Goal: Obtain resource: Obtain resource

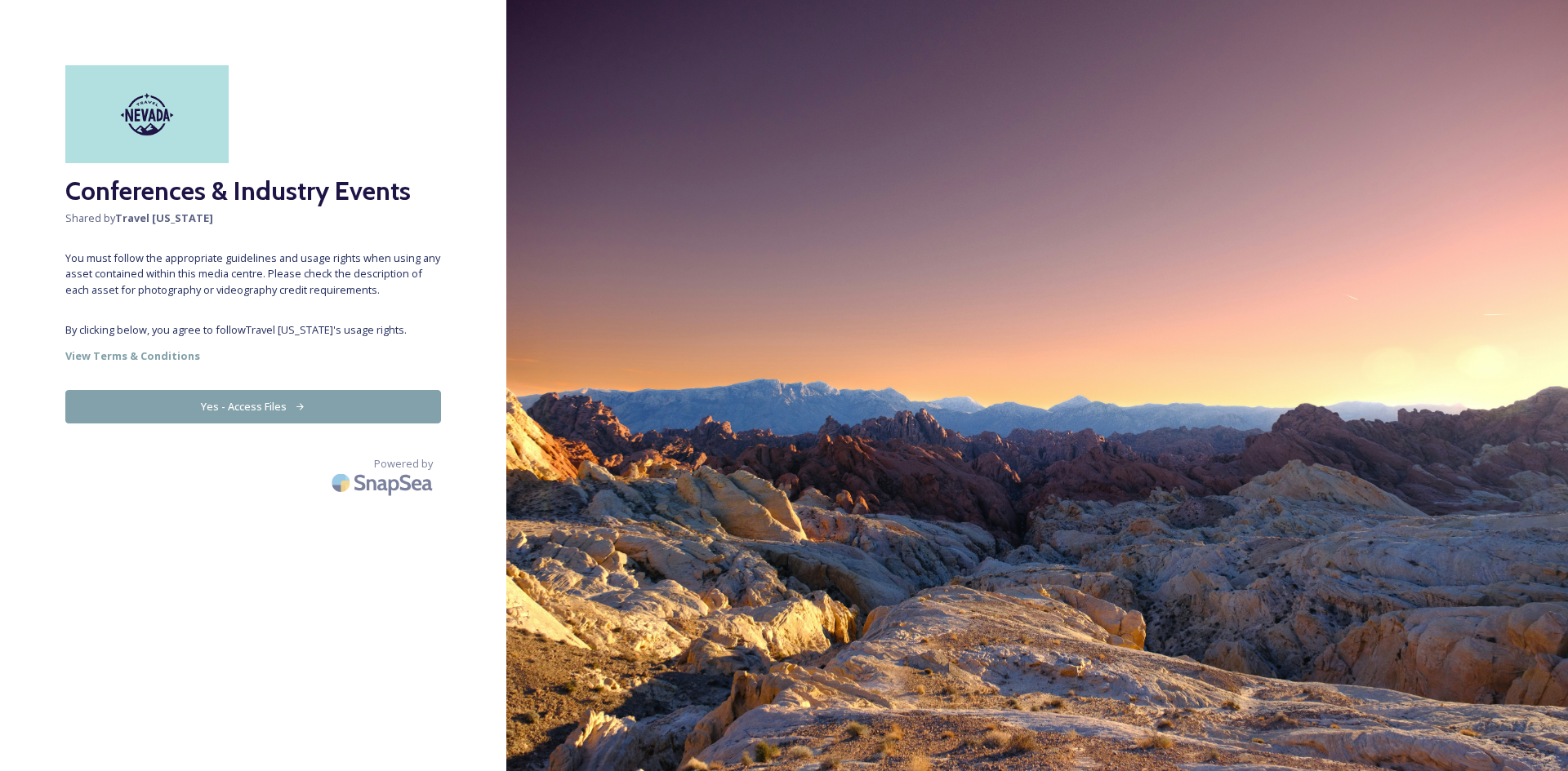
click at [255, 404] on button "Yes - Access Files" at bounding box center [254, 406] width 376 height 33
click at [214, 407] on button "Yes - Access Files" at bounding box center [254, 406] width 376 height 33
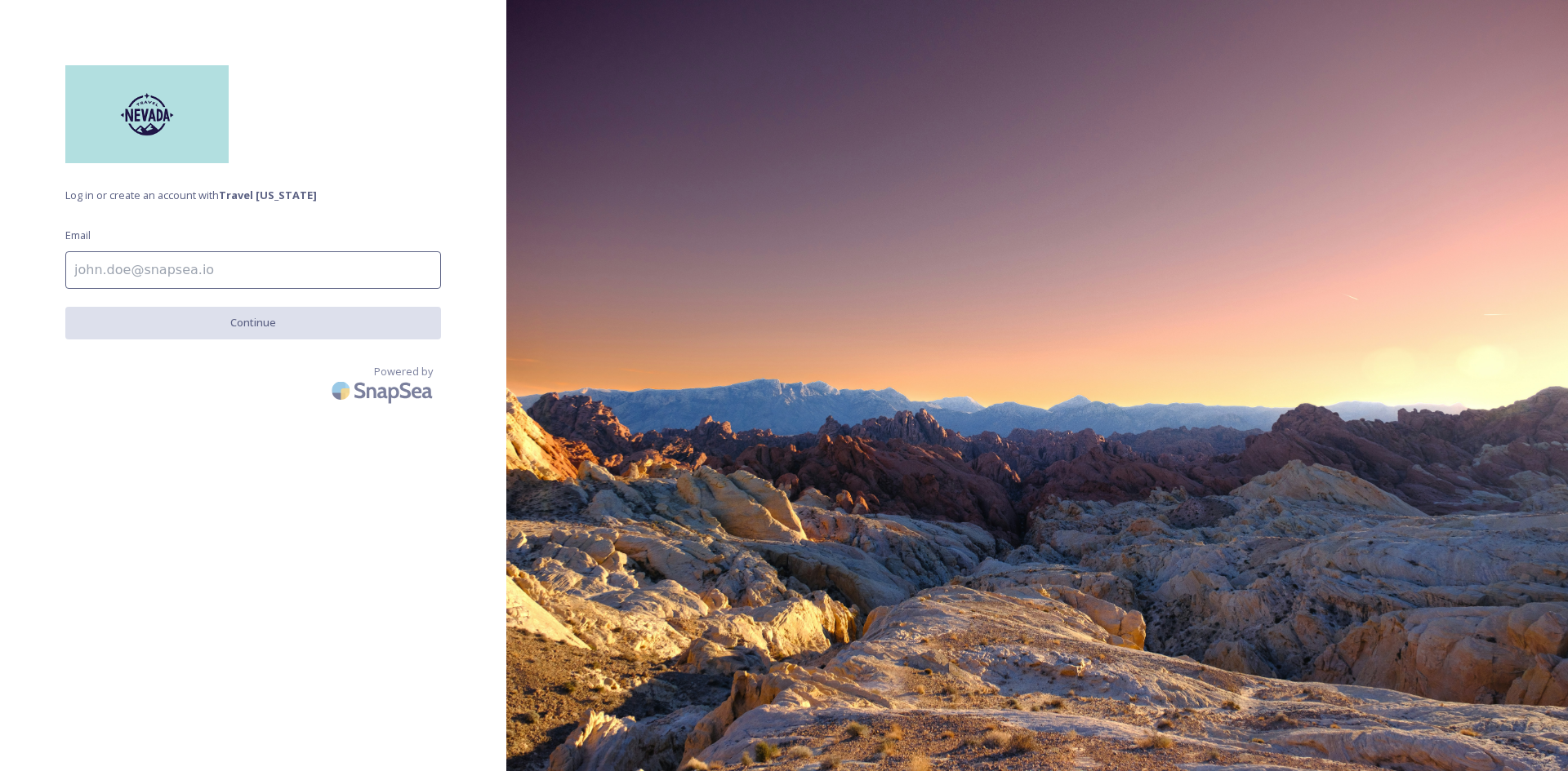
click at [149, 265] on input at bounding box center [254, 270] width 376 height 37
type input "a.espanola@travelnevada.com"
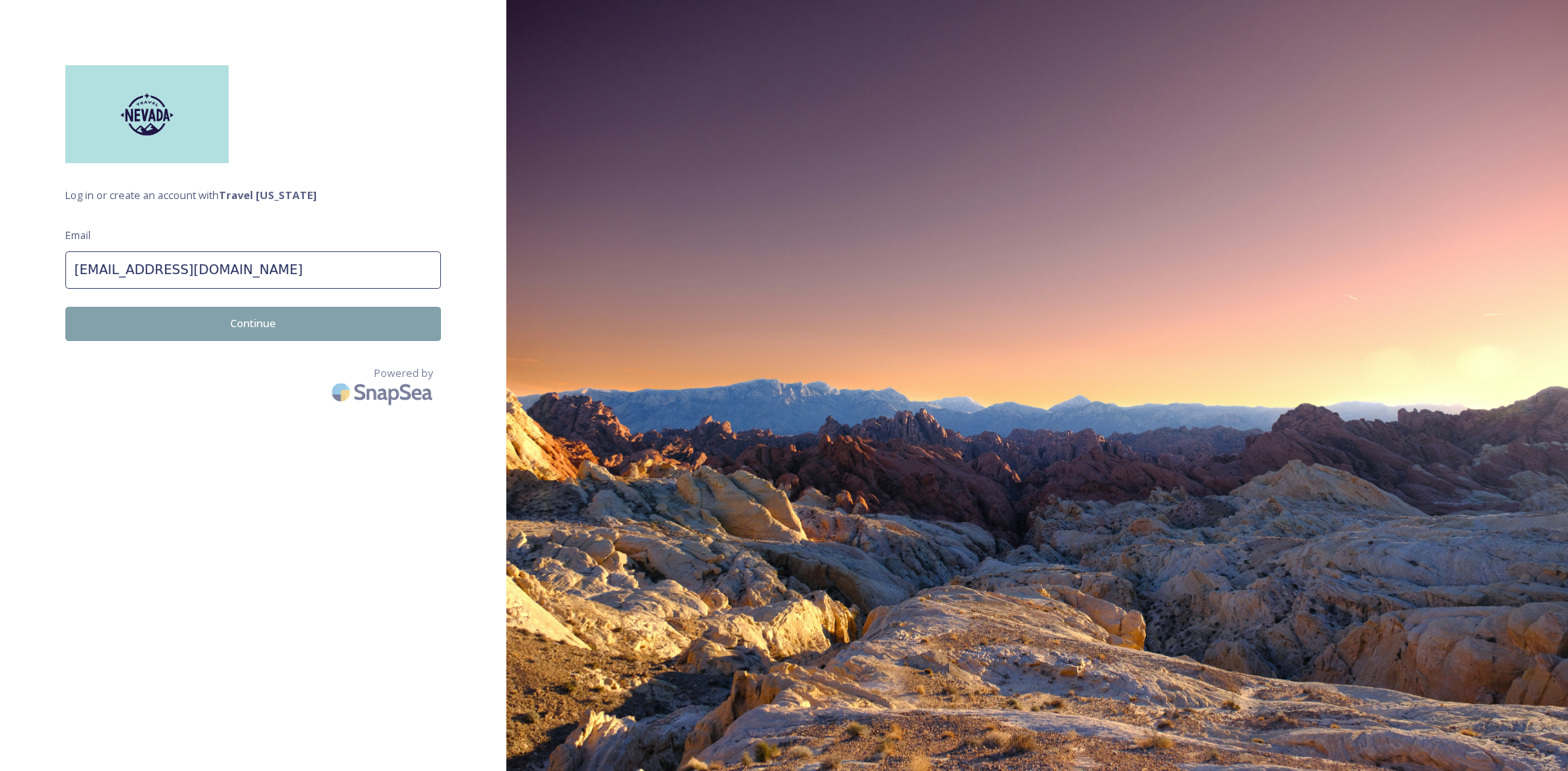
click at [214, 325] on button "Continue" at bounding box center [254, 323] width 376 height 33
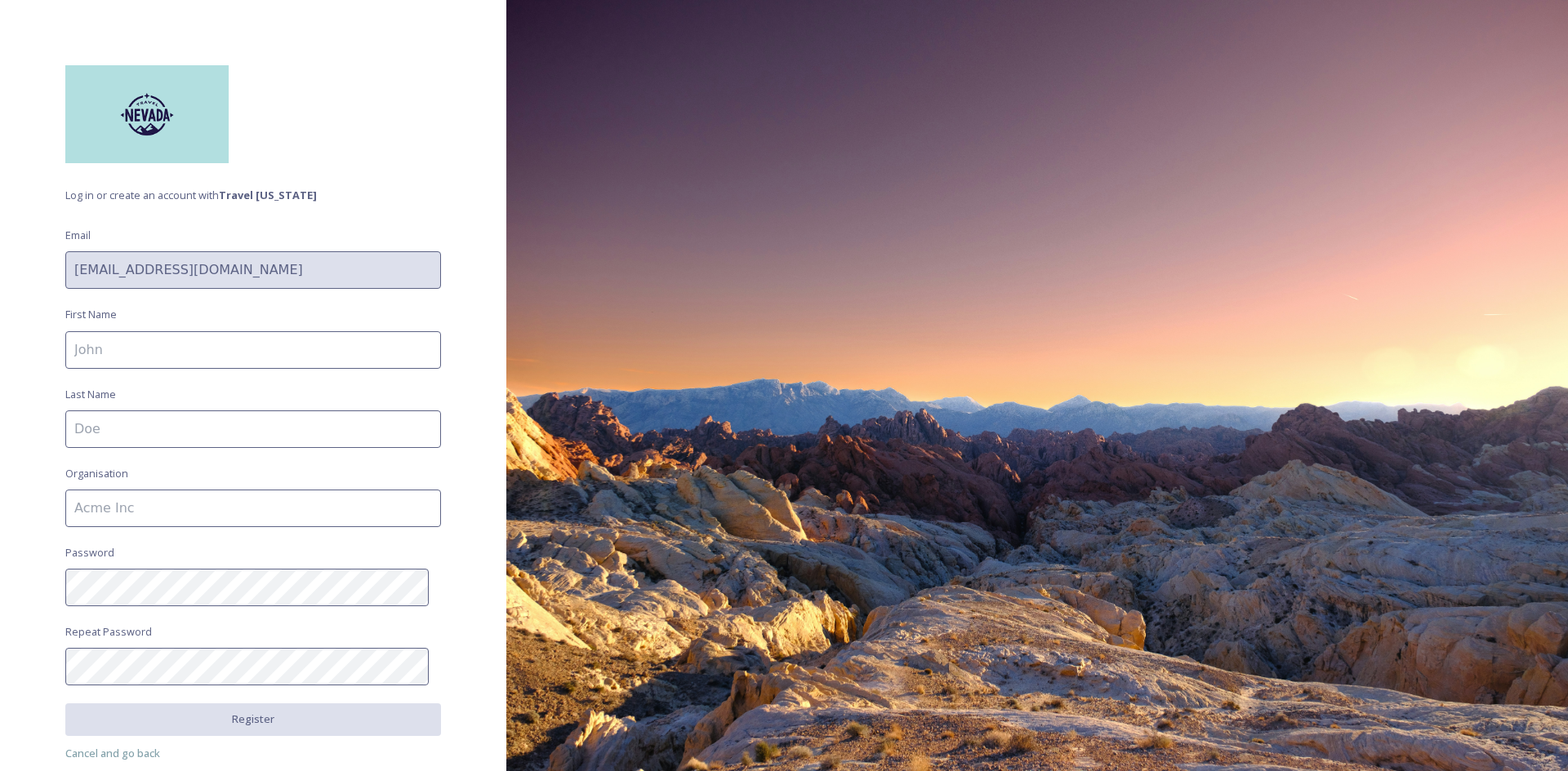
click at [167, 355] on input at bounding box center [254, 350] width 376 height 37
type input "Aida"
type input "Espanola"
type input "Travel [US_STATE]"
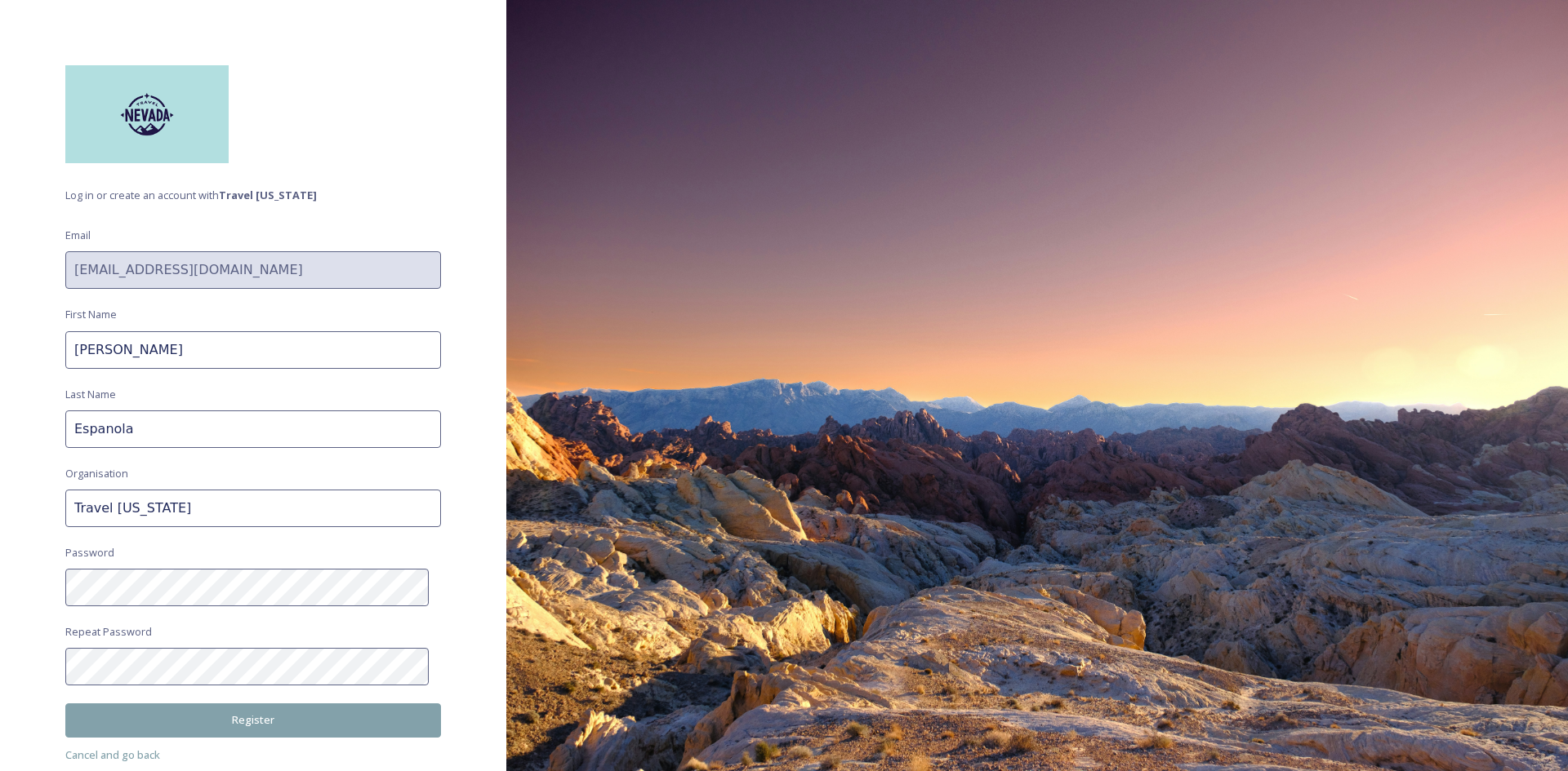
click at [247, 713] on button "Register" at bounding box center [254, 720] width 376 height 33
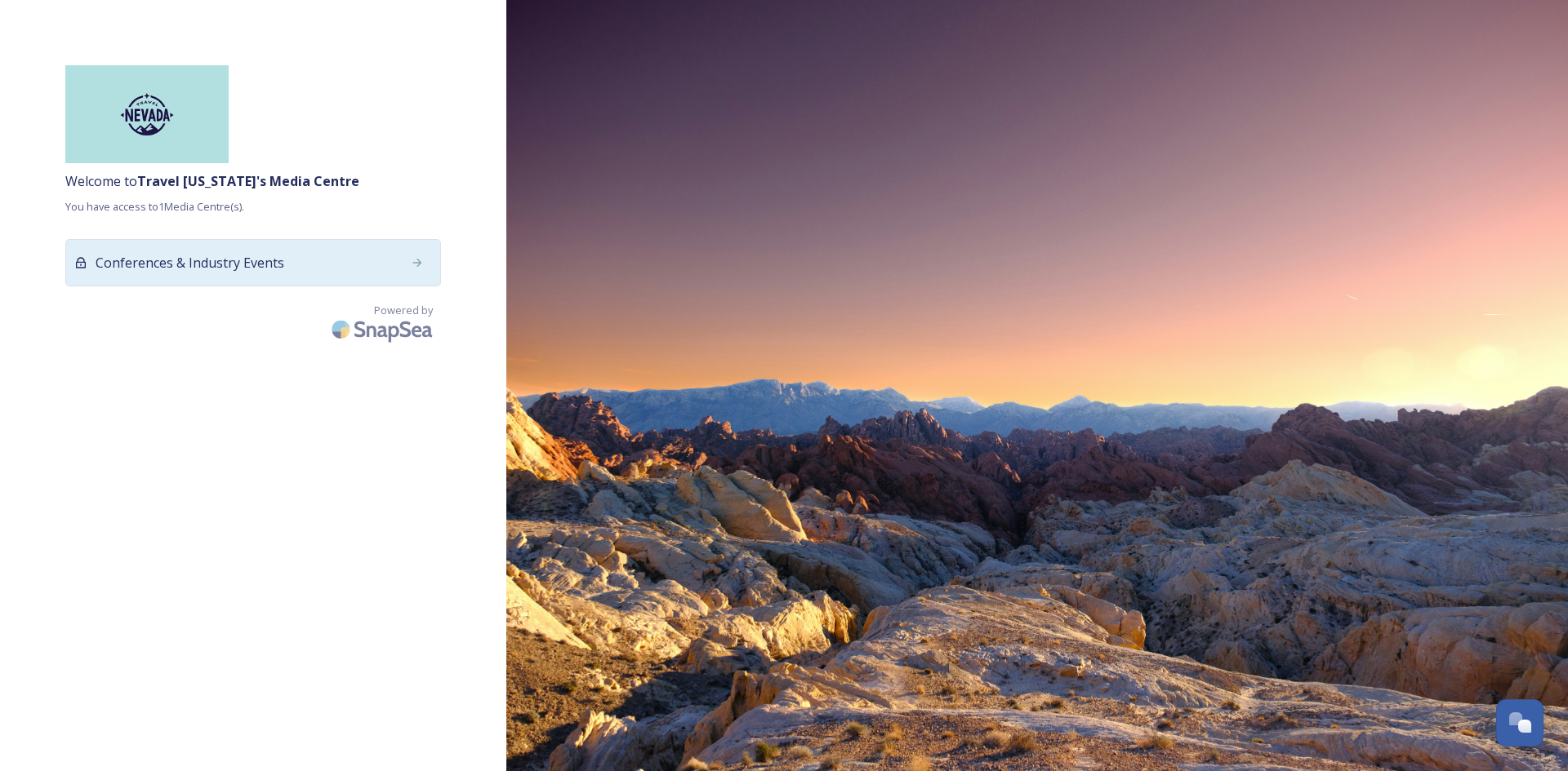
click at [296, 254] on div "Conferences & Industry Events" at bounding box center [254, 263] width 376 height 48
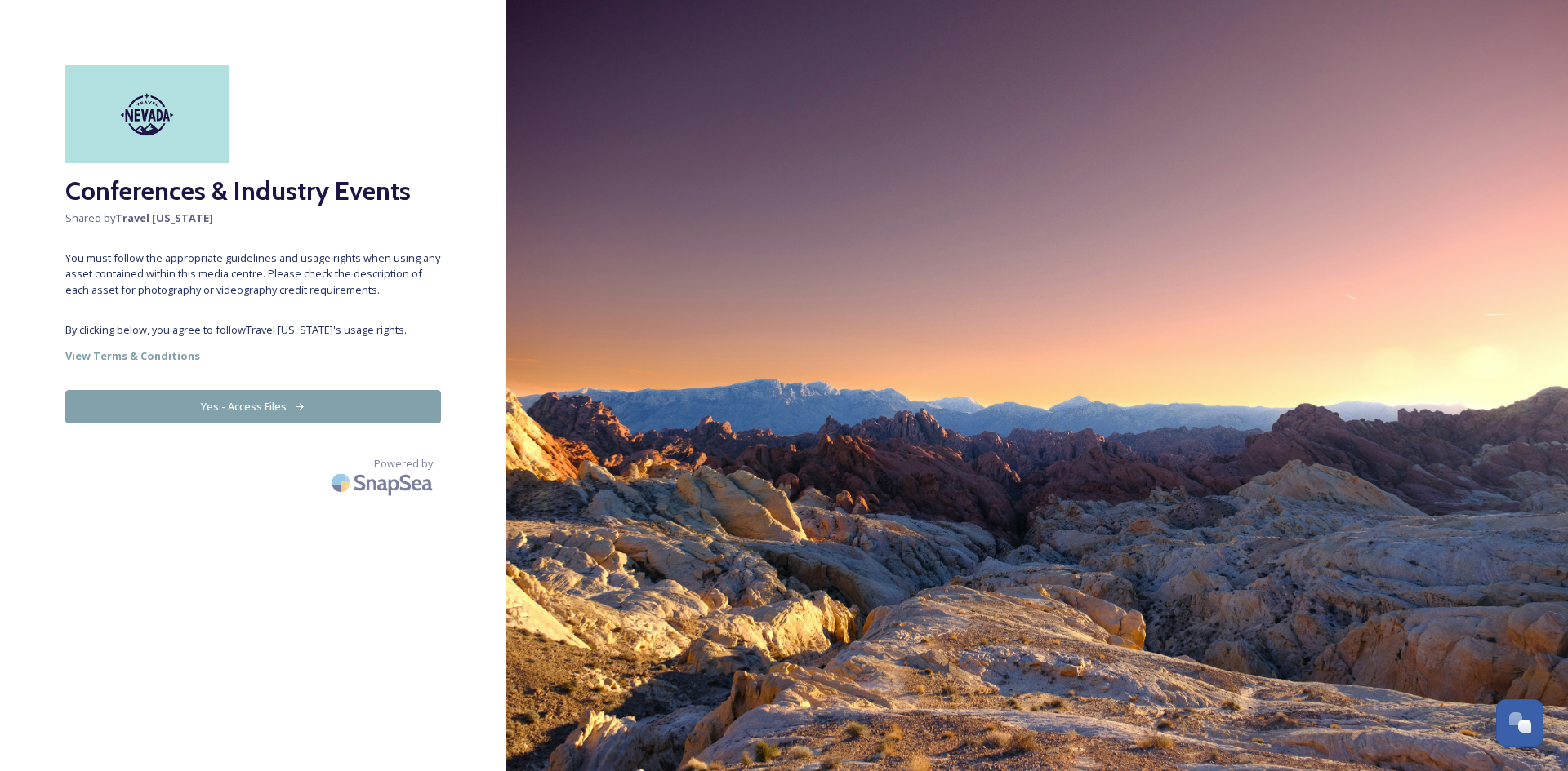
click at [262, 418] on button "Yes - Access Files" at bounding box center [254, 406] width 376 height 33
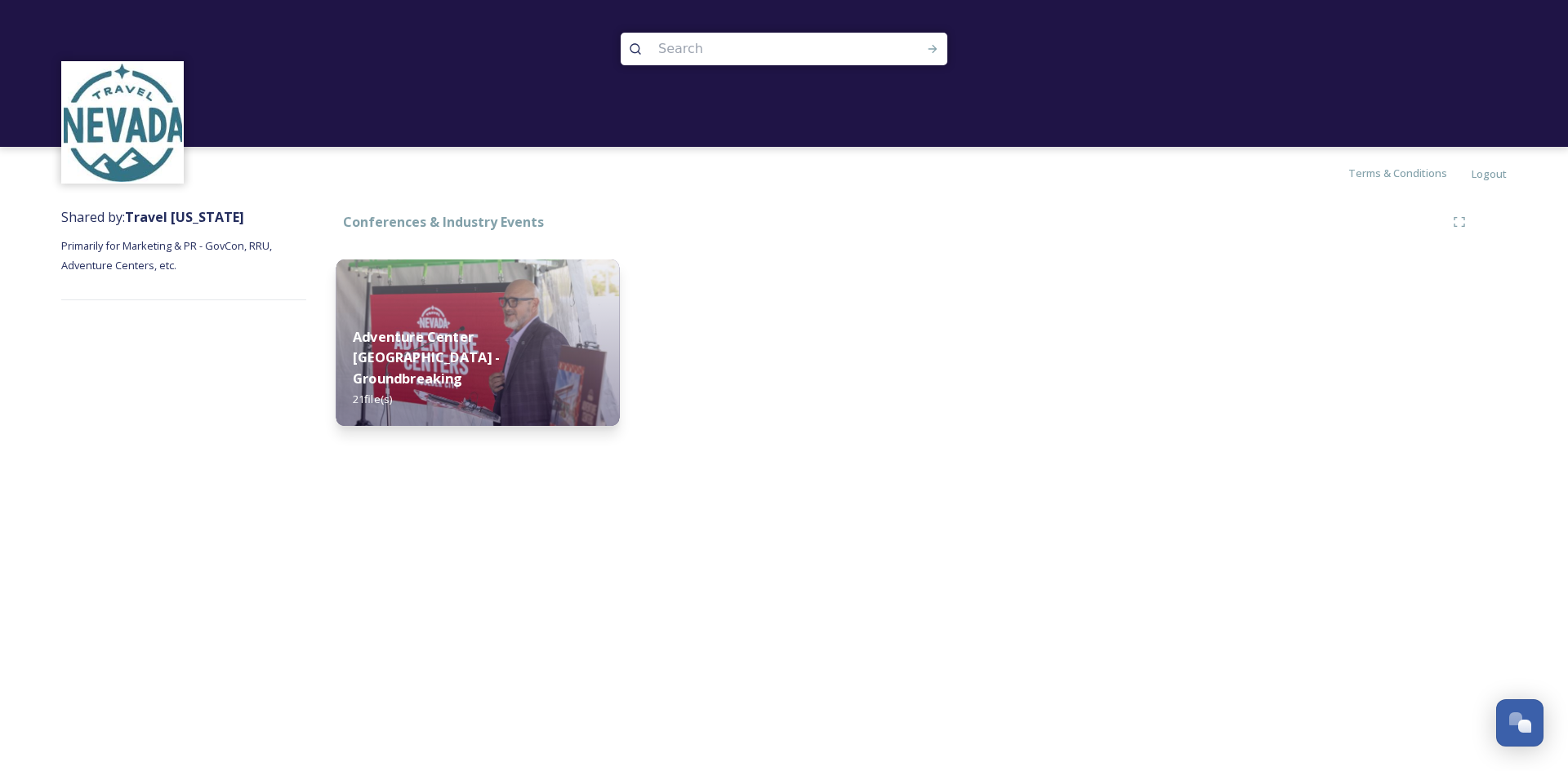
click at [401, 343] on div "[GEOGRAPHIC_DATA] [GEOGRAPHIC_DATA] - Groundbreaking 21 file(s)" at bounding box center [478, 368] width 283 height 116
